Goal: Task Accomplishment & Management: Use online tool/utility

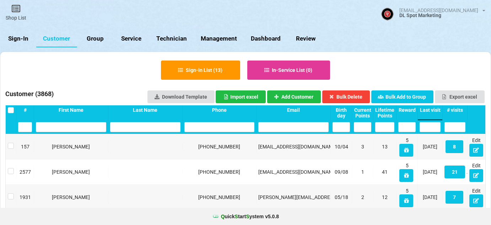
select select "25"
click at [22, 38] on link "Sign-In" at bounding box center [18, 38] width 36 height 17
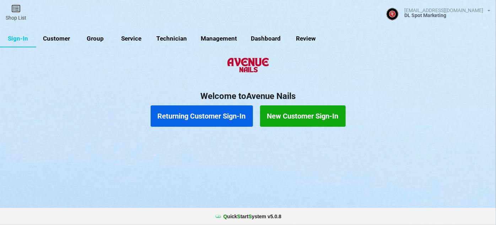
click at [64, 41] on link "Customer" at bounding box center [56, 38] width 41 height 17
select select "25"
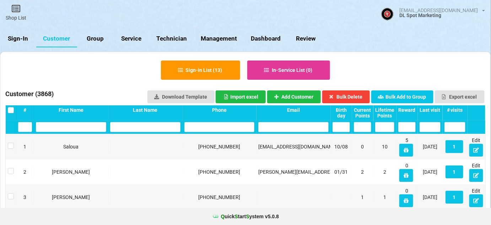
click at [435, 109] on div "Last visit" at bounding box center [430, 110] width 21 height 6
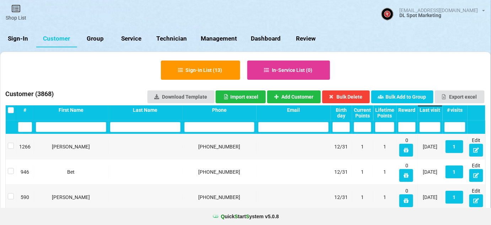
click at [435, 109] on div "Last visit" at bounding box center [430, 110] width 21 height 6
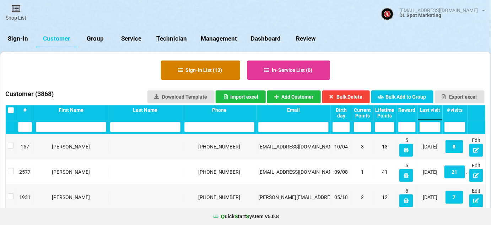
click at [222, 68] on button "Sign-in List ( 13 )" at bounding box center [200, 69] width 79 height 19
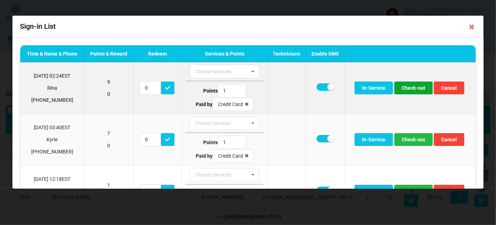
click at [410, 88] on button "Check-out" at bounding box center [413, 87] width 38 height 13
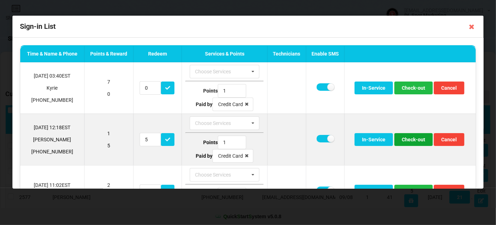
click at [408, 140] on button "Check-out" at bounding box center [413, 139] width 38 height 13
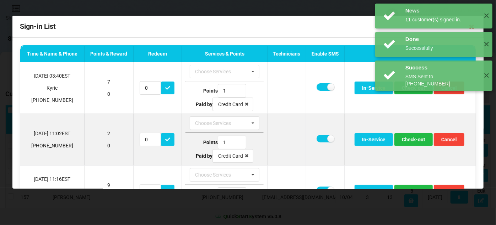
click at [300, 134] on td at bounding box center [286, 139] width 38 height 52
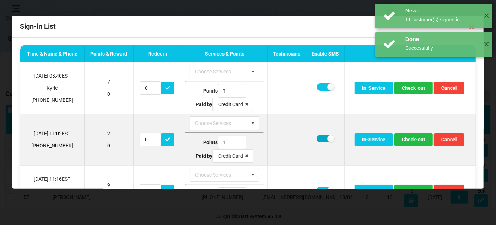
click at [317, 136] on label at bounding box center [325, 138] width 17 height 7
checkbox input "false"
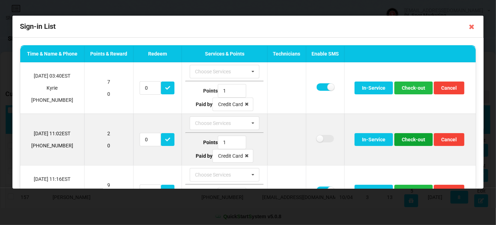
click at [408, 137] on button "Check-out" at bounding box center [413, 139] width 38 height 13
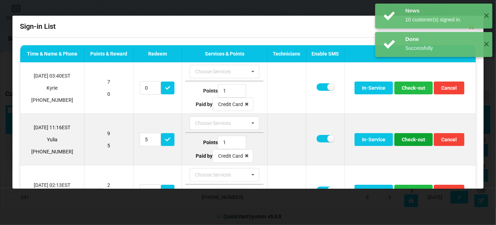
click at [408, 138] on button "Check-out" at bounding box center [413, 139] width 38 height 13
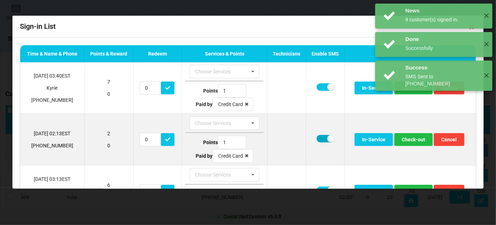
drag, startPoint x: 319, startPoint y: 137, endPoint x: 359, endPoint y: 139, distance: 40.2
click at [319, 137] on label at bounding box center [325, 138] width 17 height 7
checkbox input "false"
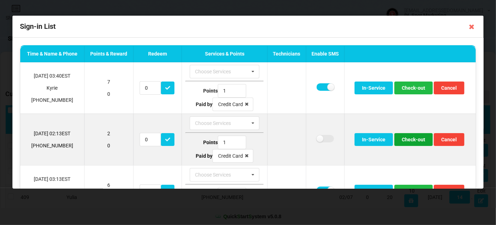
click at [409, 139] on button "Check-out" at bounding box center [413, 139] width 38 height 13
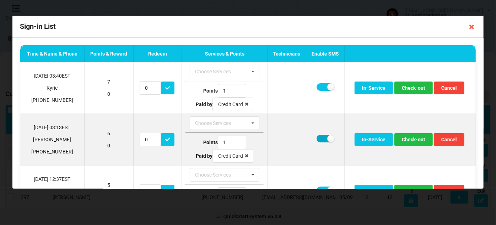
click at [318, 137] on label at bounding box center [325, 138] width 17 height 7
checkbox input "false"
click at [412, 137] on button "Check-out" at bounding box center [413, 139] width 38 height 13
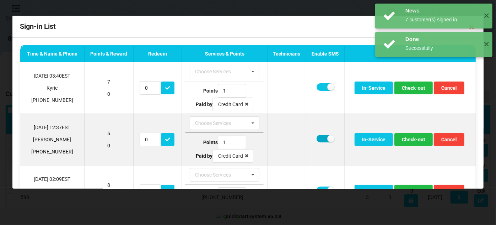
click at [320, 135] on label at bounding box center [325, 138] width 17 height 7
checkbox input "false"
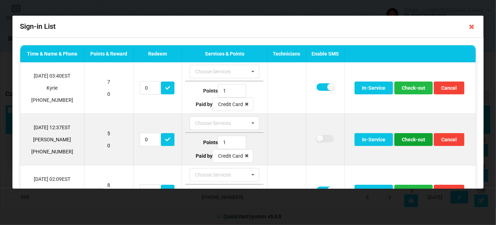
click at [408, 139] on button "Check-out" at bounding box center [413, 139] width 38 height 13
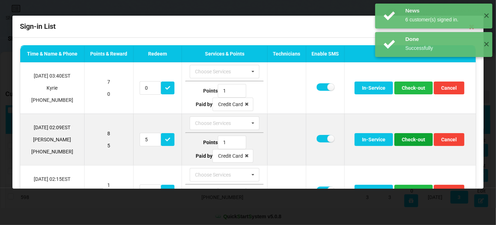
click at [408, 139] on button "Check-out" at bounding box center [413, 139] width 38 height 13
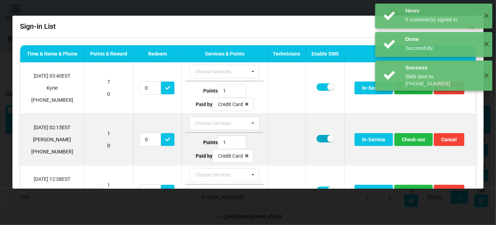
click at [317, 137] on label at bounding box center [325, 138] width 17 height 7
checkbox input "false"
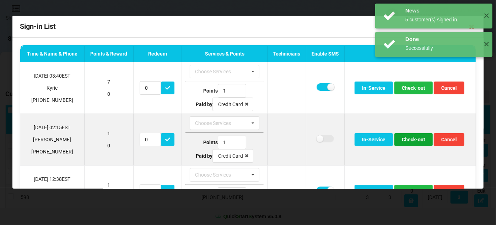
click at [410, 140] on button "Check-out" at bounding box center [413, 139] width 38 height 13
click at [320, 137] on label at bounding box center [325, 138] width 17 height 7
checkbox input "false"
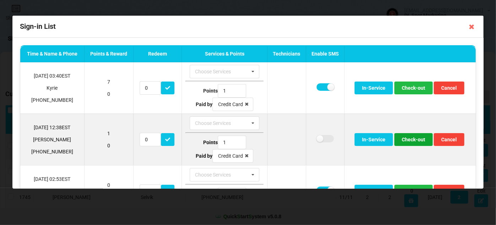
click at [413, 140] on button "Check-out" at bounding box center [413, 139] width 38 height 13
click at [411, 139] on button "Check-out" at bounding box center [413, 139] width 38 height 13
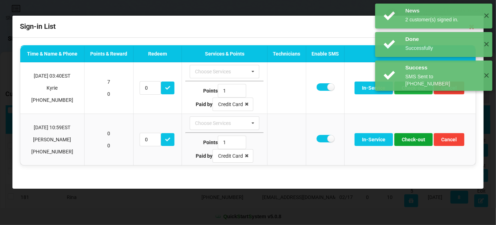
click at [411, 139] on button "Check-out" at bounding box center [413, 139] width 38 height 13
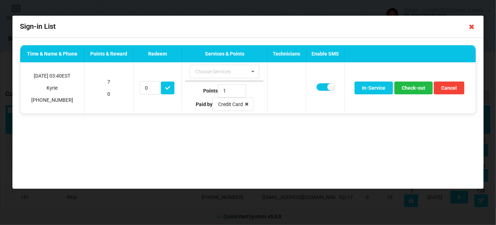
click at [471, 27] on icon at bounding box center [471, 26] width 11 height 11
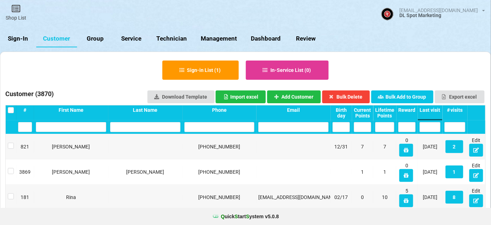
drag, startPoint x: 21, startPoint y: 38, endPoint x: 20, endPoint y: 33, distance: 5.0
click at [20, 37] on link "Sign-In" at bounding box center [18, 38] width 36 height 17
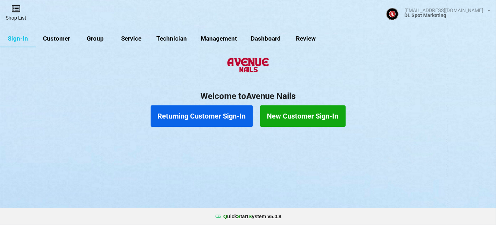
click at [15, 18] on link "Shop List" at bounding box center [16, 12] width 32 height 25
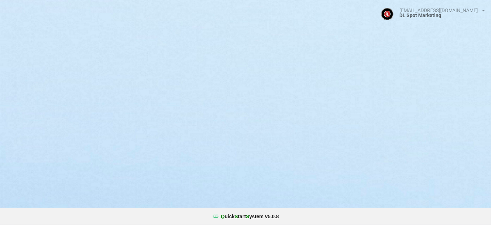
select select "25"
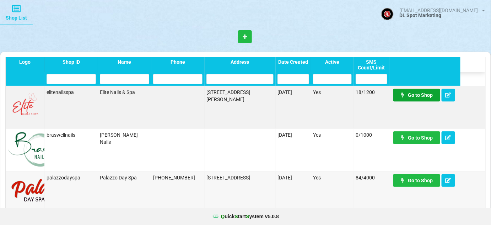
click at [417, 94] on link "Go to Shop" at bounding box center [416, 94] width 47 height 13
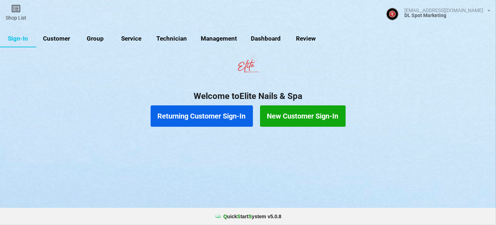
click at [61, 38] on link "Customer" at bounding box center [56, 38] width 41 height 17
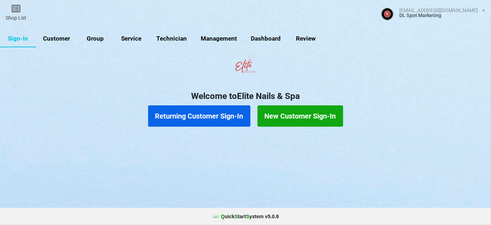
select select "25"
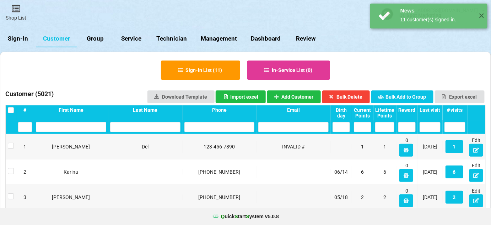
click at [433, 109] on div "Last visit" at bounding box center [430, 110] width 21 height 6
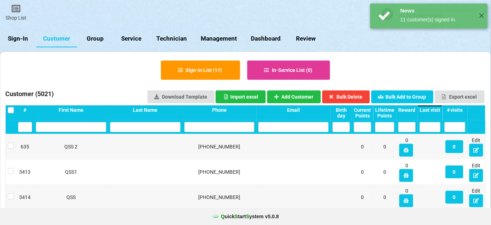
click at [433, 109] on div "Last visit" at bounding box center [430, 110] width 21 height 6
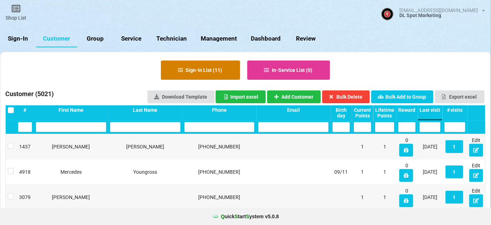
click at [210, 68] on button "Sign-in List ( 11 )" at bounding box center [200, 69] width 79 height 19
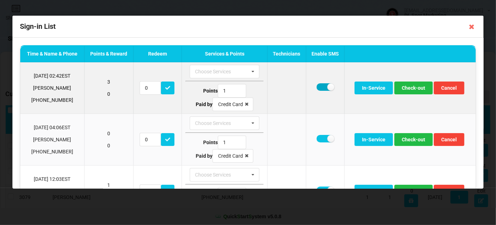
click at [320, 88] on label at bounding box center [325, 86] width 17 height 7
checkbox input "false"
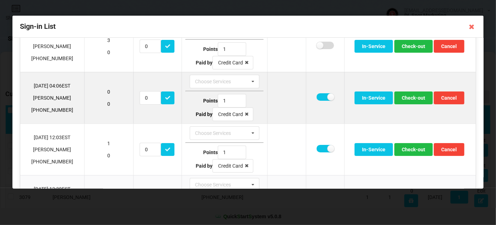
scroll to position [43, 0]
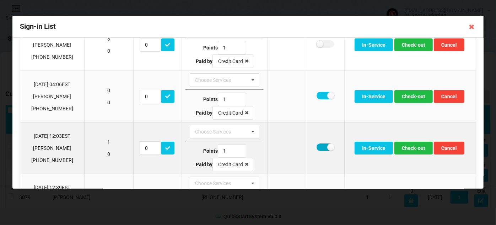
click at [320, 145] on label at bounding box center [325, 146] width 17 height 7
checkbox input "false"
click at [409, 145] on button "Check-out" at bounding box center [413, 147] width 38 height 13
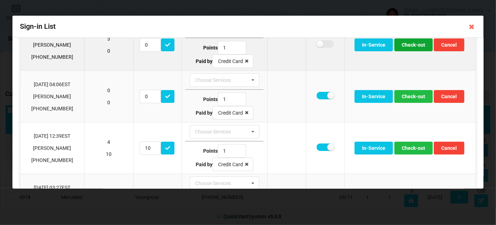
click at [416, 46] on button "Check-out" at bounding box center [413, 44] width 38 height 13
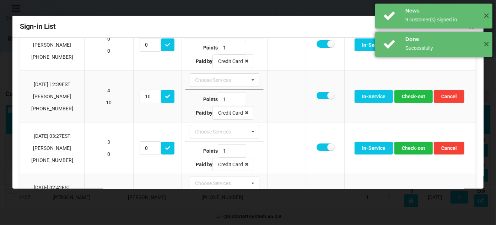
scroll to position [0, 0]
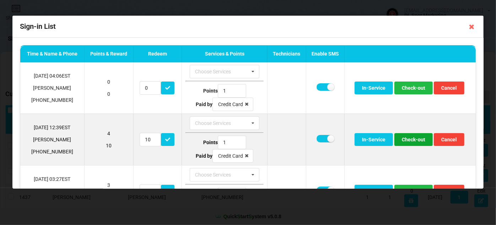
click at [404, 137] on button "Check-out" at bounding box center [413, 139] width 38 height 13
click at [319, 138] on label at bounding box center [325, 138] width 17 height 7
checkbox input "false"
click at [408, 141] on button "Check-out" at bounding box center [413, 139] width 38 height 13
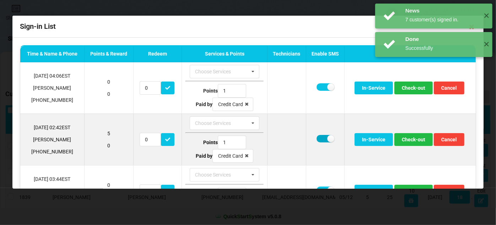
click at [320, 137] on label at bounding box center [325, 138] width 17 height 7
checkbox input "false"
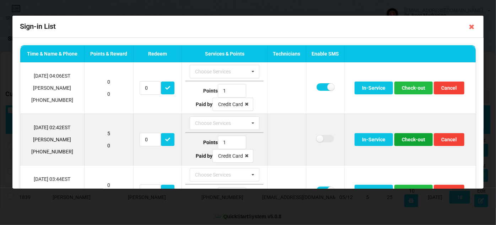
click at [406, 140] on button "Check-out" at bounding box center [413, 139] width 38 height 13
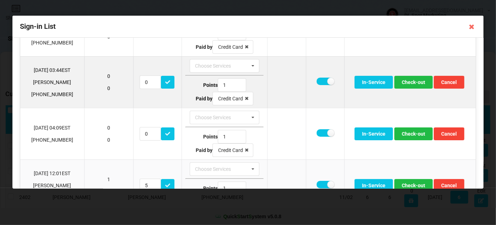
scroll to position [86, 0]
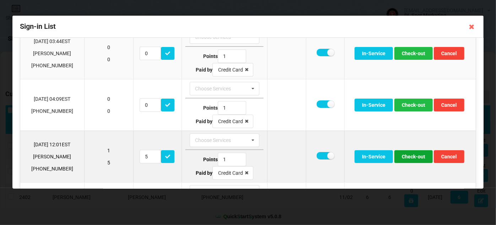
click at [412, 157] on button "Check-out" at bounding box center [413, 156] width 38 height 13
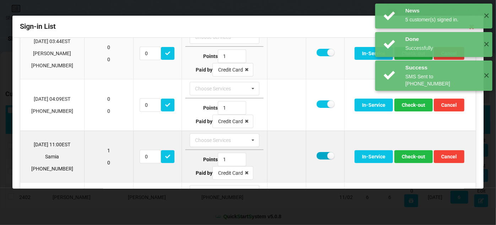
click at [318, 153] on label at bounding box center [325, 155] width 17 height 7
checkbox input "false"
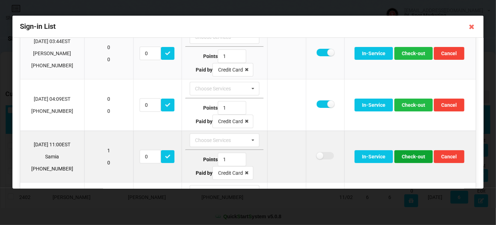
click at [405, 153] on button "Check-out" at bounding box center [413, 156] width 38 height 13
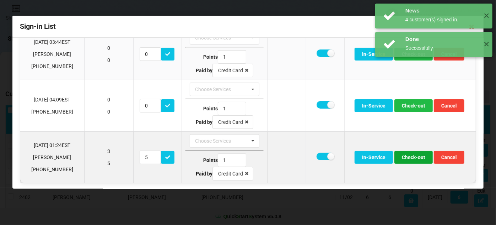
click at [412, 153] on button "Check-out" at bounding box center [413, 157] width 38 height 13
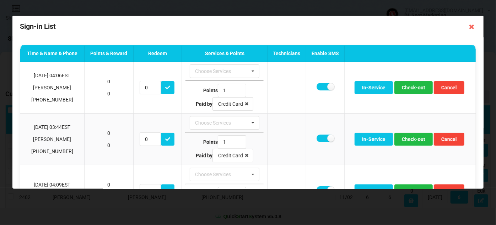
scroll to position [0, 0]
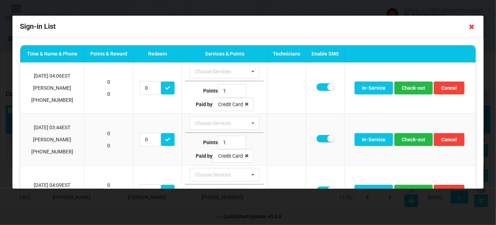
click at [472, 28] on icon at bounding box center [471, 26] width 11 height 11
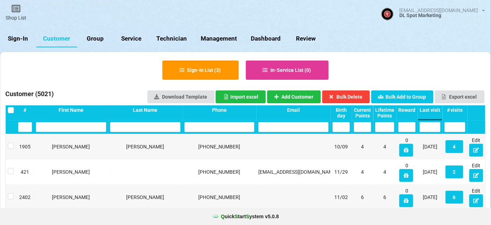
click at [17, 39] on link "Sign-In" at bounding box center [18, 38] width 36 height 17
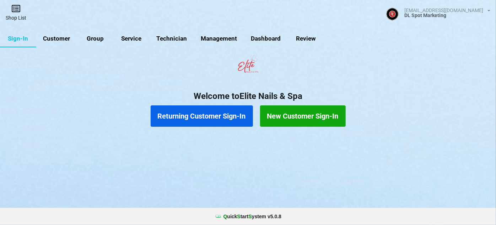
click at [20, 14] on link "Shop List" at bounding box center [16, 12] width 32 height 25
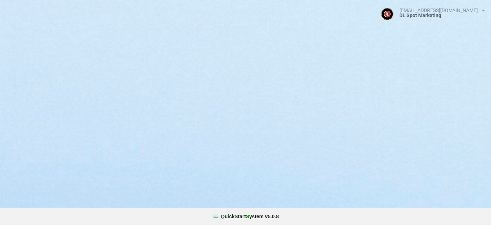
select select "25"
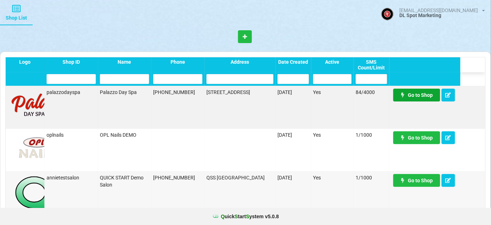
click at [422, 95] on link "Go to Shop" at bounding box center [416, 94] width 47 height 13
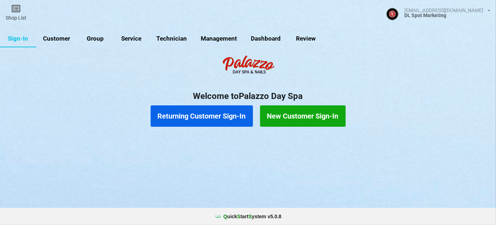
click at [55, 38] on link "Customer" at bounding box center [56, 38] width 41 height 17
select select "25"
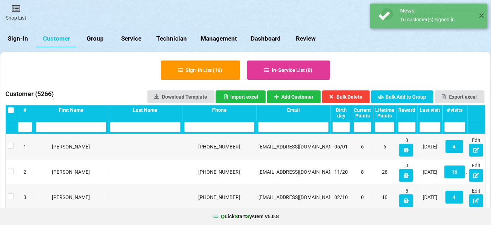
click at [437, 109] on div "Last visit" at bounding box center [430, 110] width 21 height 6
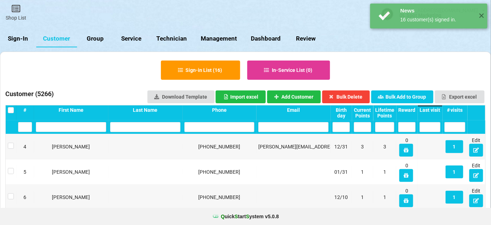
click at [437, 109] on div "Last visit" at bounding box center [430, 110] width 21 height 6
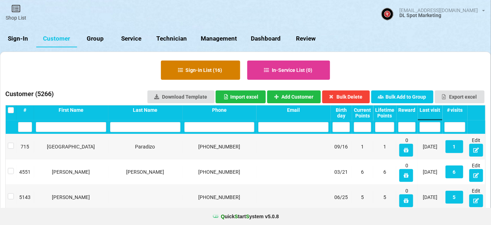
click at [198, 70] on button "Sign-in List ( 16 )" at bounding box center [200, 69] width 79 height 19
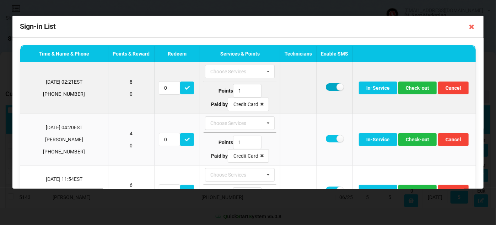
drag, startPoint x: 321, startPoint y: 86, endPoint x: 328, endPoint y: 87, distance: 6.8
click at [326, 86] on label at bounding box center [334, 86] width 17 height 7
checkbox input "false"
click at [409, 90] on button "Check-out" at bounding box center [417, 87] width 38 height 13
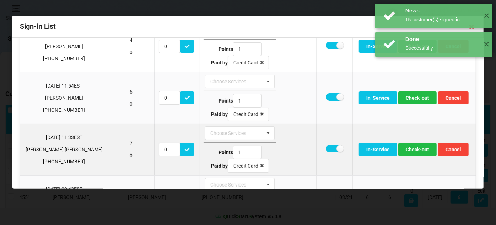
scroll to position [43, 0]
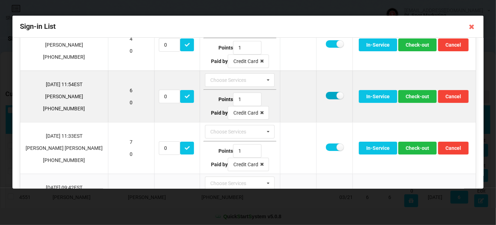
click at [326, 94] on label at bounding box center [334, 95] width 17 height 7
checkbox input "false"
click at [410, 98] on button "Check-out" at bounding box center [417, 96] width 38 height 13
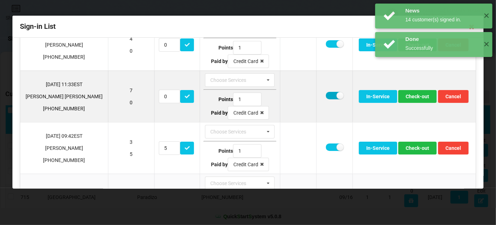
click at [326, 97] on label at bounding box center [334, 95] width 17 height 7
checkbox input "false"
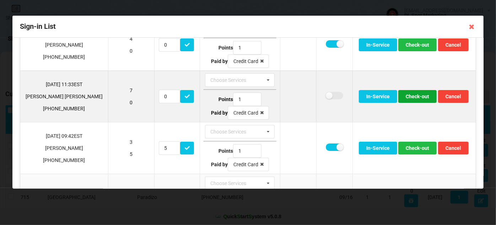
click at [408, 95] on button "Check-out" at bounding box center [417, 96] width 38 height 13
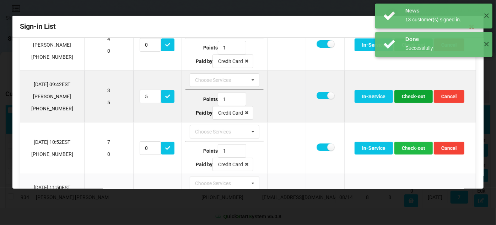
click at [407, 95] on button "Check-out" at bounding box center [413, 96] width 38 height 13
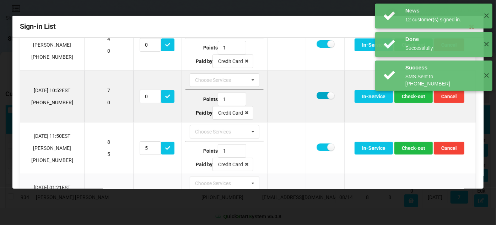
click at [319, 95] on label at bounding box center [325, 95] width 17 height 7
checkbox input "false"
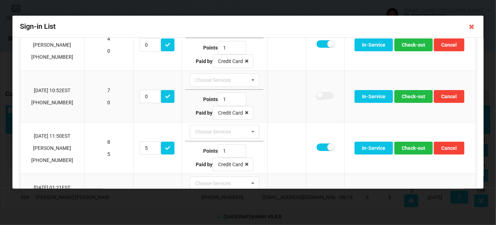
click at [406, 123] on div "Done Successfully ✕" at bounding box center [433, 135] width 117 height 25
click at [406, 98] on button "Check-out" at bounding box center [413, 96] width 38 height 13
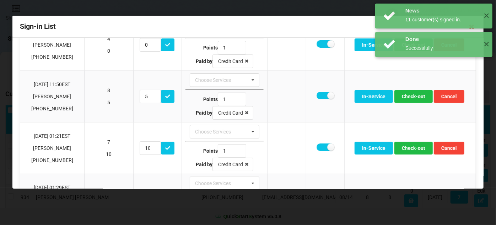
click at [405, 97] on div "Done Successfully ✕" at bounding box center [433, 101] width 117 height 25
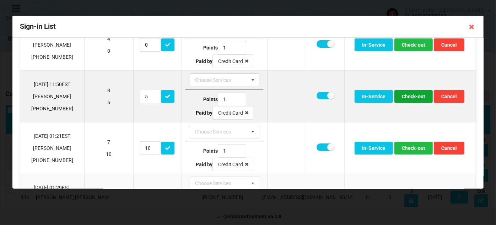
click at [415, 96] on button "Check-out" at bounding box center [413, 96] width 38 height 13
click at [408, 96] on button "Check-out" at bounding box center [413, 96] width 38 height 13
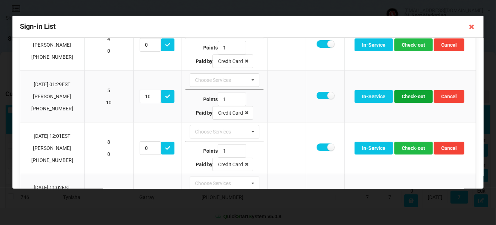
click at [408, 96] on button "Check-out" at bounding box center [413, 96] width 38 height 13
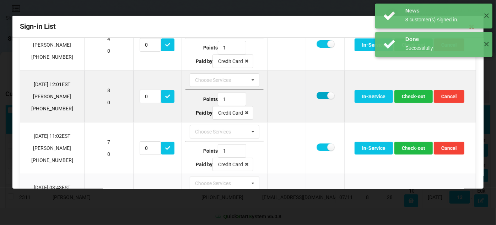
click at [321, 92] on label at bounding box center [325, 95] width 17 height 7
checkbox input "false"
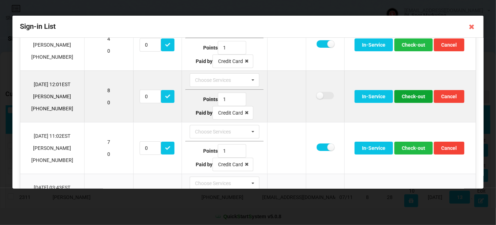
click at [403, 97] on button "Check-out" at bounding box center [413, 96] width 38 height 13
click at [319, 93] on label at bounding box center [325, 95] width 17 height 7
checkbox input "false"
click at [407, 98] on button "Check-out" at bounding box center [413, 96] width 38 height 13
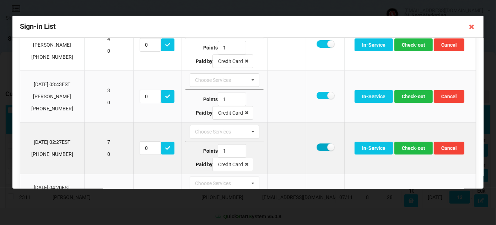
click at [319, 147] on label at bounding box center [325, 146] width 17 height 7
checkbox input "false"
click at [409, 149] on button "Check-out" at bounding box center [413, 147] width 38 height 13
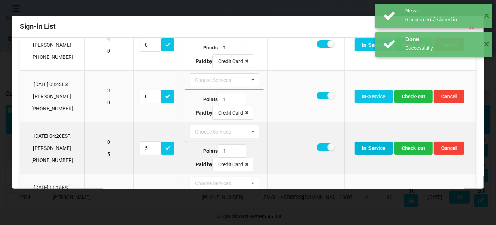
scroll to position [86, 0]
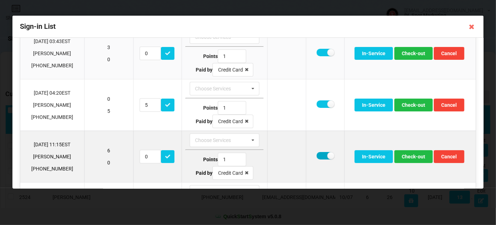
drag, startPoint x: 320, startPoint y: 153, endPoint x: 340, endPoint y: 154, distance: 19.2
click at [320, 153] on label at bounding box center [325, 155] width 17 height 7
checkbox input "false"
click at [406, 155] on button "Check-out" at bounding box center [413, 156] width 38 height 13
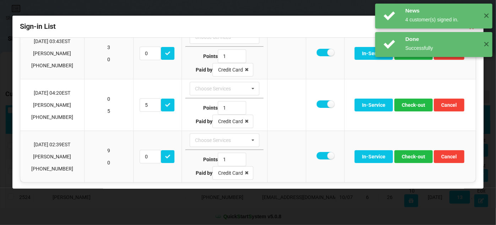
scroll to position [85, 0]
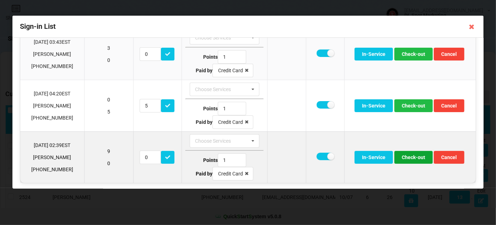
click at [416, 156] on button "Check-out" at bounding box center [413, 157] width 38 height 13
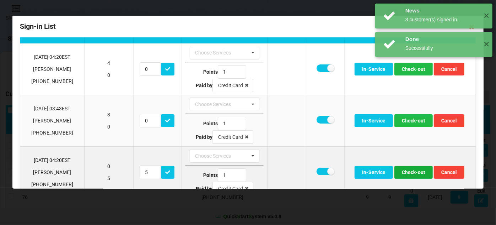
scroll to position [0, 0]
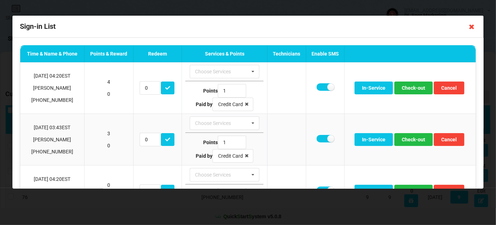
click at [471, 27] on icon at bounding box center [471, 26] width 11 height 11
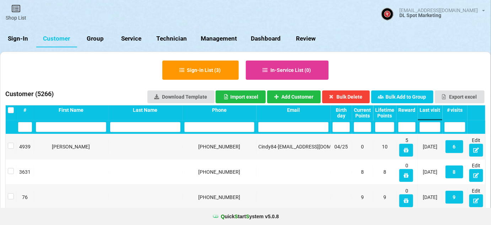
click at [23, 41] on link "Sign-In" at bounding box center [18, 38] width 36 height 17
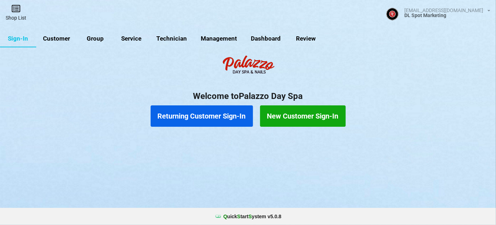
click at [18, 17] on link "Shop List" at bounding box center [16, 12] width 32 height 25
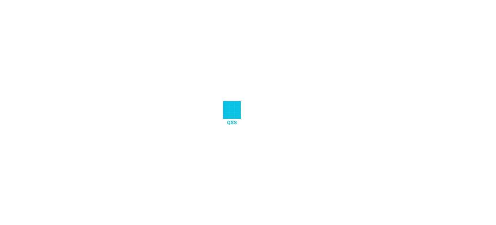
select select "25"
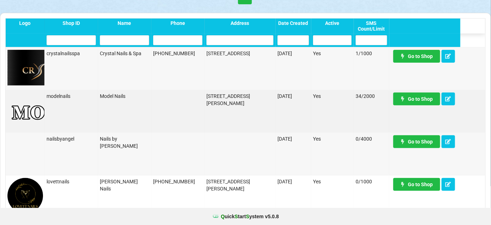
scroll to position [86, 0]
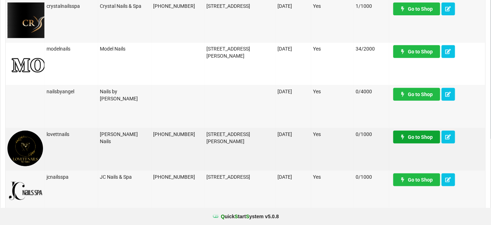
click at [426, 137] on link "Go to Shop" at bounding box center [416, 136] width 47 height 13
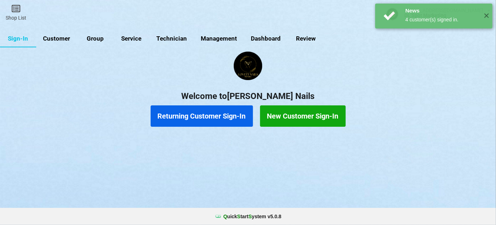
click at [57, 38] on link "Customer" at bounding box center [56, 38] width 41 height 17
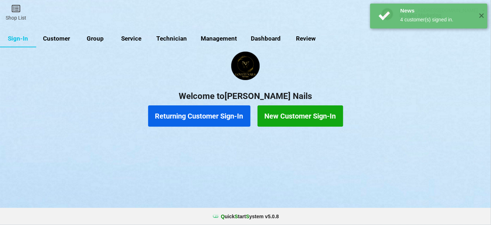
select select "25"
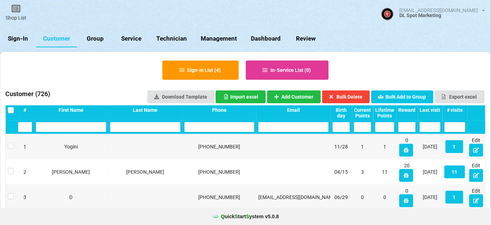
click at [209, 128] on input "text" at bounding box center [219, 127] width 70 height 10
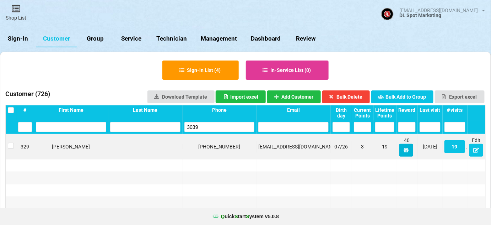
type input "3039"
click at [407, 151] on icon at bounding box center [406, 149] width 6 height 4
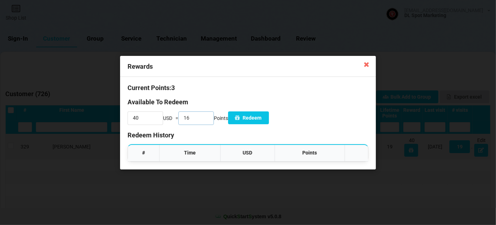
drag, startPoint x: 198, startPoint y: 117, endPoint x: 188, endPoint y: 119, distance: 9.4
click at [188, 119] on input "16" at bounding box center [196, 118] width 36 height 14
type input "8"
drag, startPoint x: 141, startPoint y: 119, endPoint x: 128, endPoint y: 120, distance: 12.9
click at [128, 120] on input "40" at bounding box center [146, 118] width 36 height 14
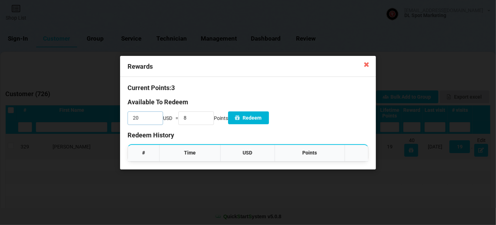
type input "20"
click at [263, 118] on button "Redeem" at bounding box center [248, 117] width 41 height 13
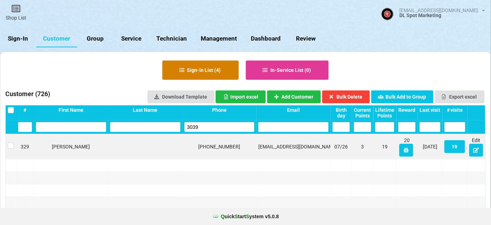
click at [216, 70] on button "Sign-in List ( 4 )" at bounding box center [200, 69] width 76 height 19
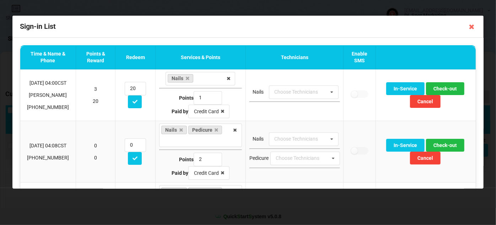
click at [473, 27] on icon at bounding box center [471, 26] width 11 height 11
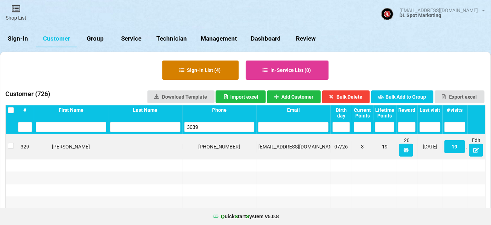
click at [205, 69] on button "Sign-in List ( 4 )" at bounding box center [200, 69] width 76 height 19
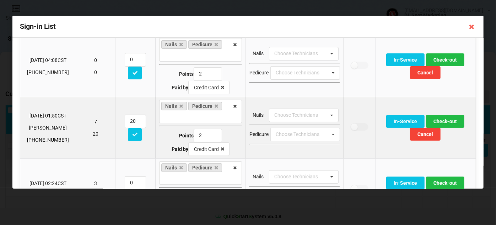
scroll to position [86, 0]
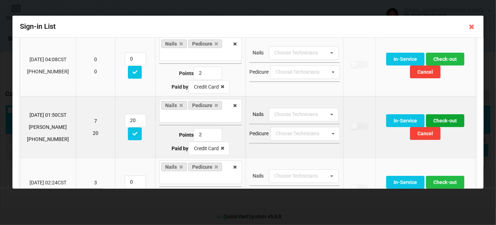
click at [450, 119] on button "Check-out" at bounding box center [445, 120] width 38 height 13
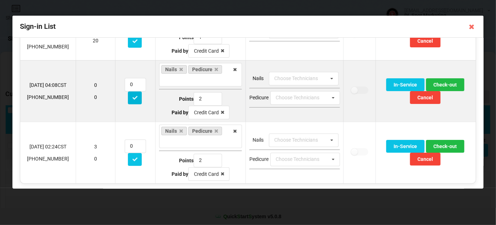
scroll to position [61, 0]
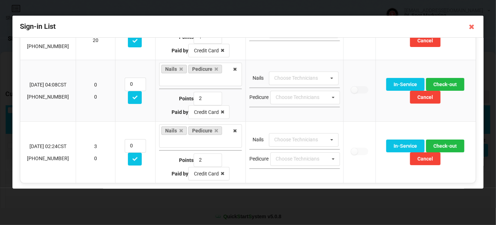
click at [472, 28] on icon at bounding box center [471, 26] width 11 height 11
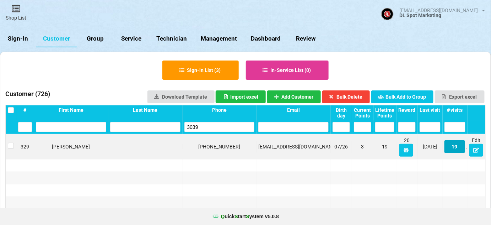
click at [454, 146] on button "19" at bounding box center [454, 146] width 21 height 13
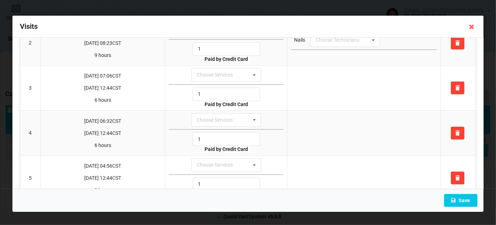
scroll to position [0, 0]
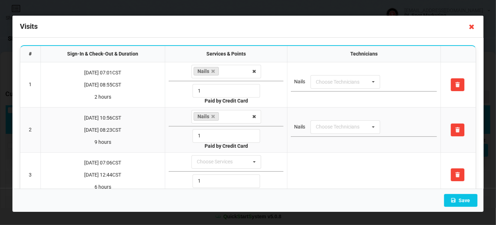
click at [474, 27] on icon at bounding box center [471, 26] width 11 height 11
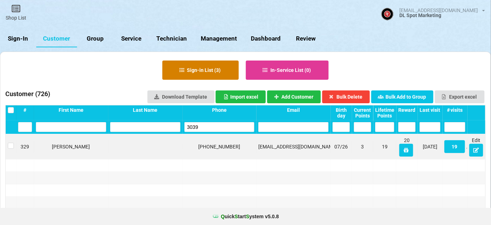
click at [202, 72] on button "Sign-in List ( 3 )" at bounding box center [200, 69] width 76 height 19
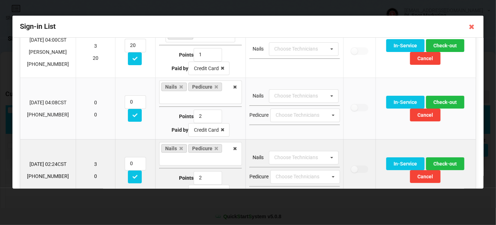
scroll to position [61, 0]
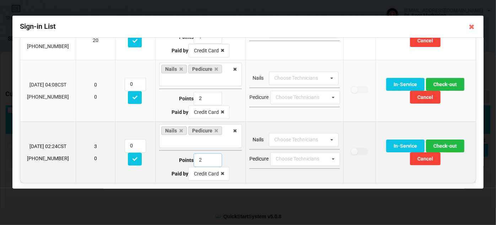
drag, startPoint x: 198, startPoint y: 157, endPoint x: 192, endPoint y: 159, distance: 7.1
click at [194, 159] on input "2" at bounding box center [208, 160] width 28 height 14
type input "1"
click at [442, 145] on button "Check-out" at bounding box center [445, 145] width 38 height 13
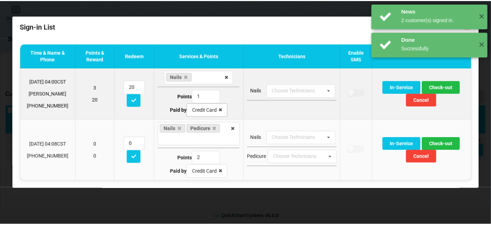
scroll to position [0, 0]
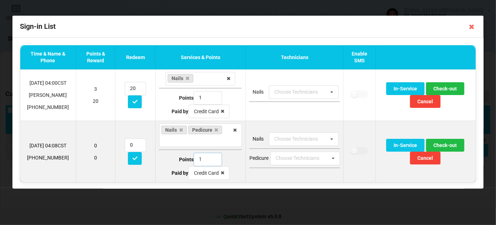
type input "1"
click at [211, 161] on input "1" at bounding box center [208, 159] width 28 height 14
click at [383, 164] on td "In-Service Check-out Cancel" at bounding box center [426, 150] width 100 height 61
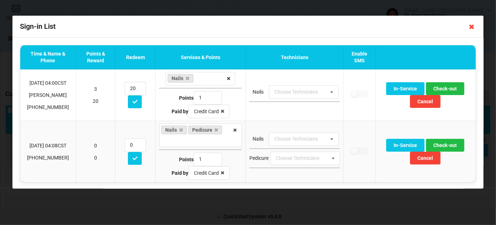
click at [473, 26] on icon at bounding box center [471, 26] width 11 height 11
